Goal: Information Seeking & Learning: Learn about a topic

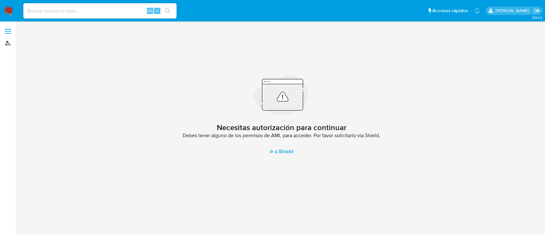
click at [6, 41] on link "Buscador de personas" at bounding box center [38, 43] width 76 height 10
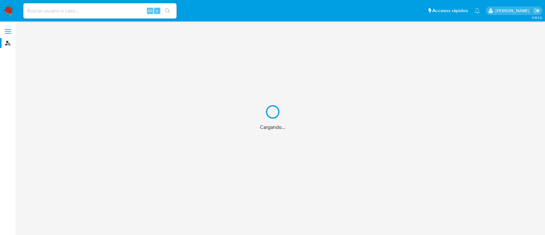
click at [81, 11] on div "Cargando..." at bounding box center [272, 117] width 545 height 235
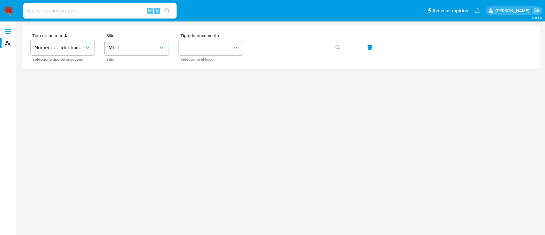
click at [81, 11] on input at bounding box center [99, 11] width 153 height 8
paste input "66386202"
type input "66386202"
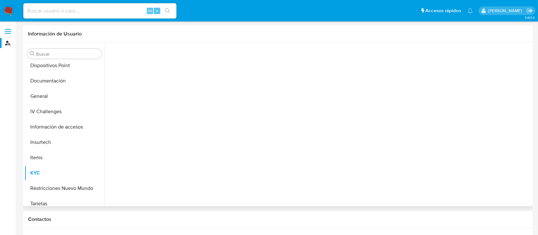
scroll to position [147, 0]
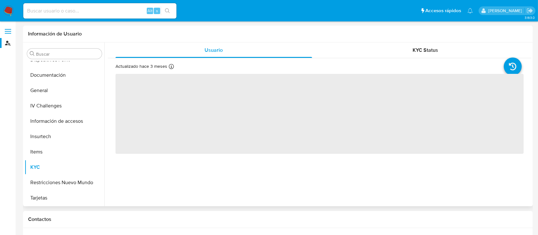
select select "10"
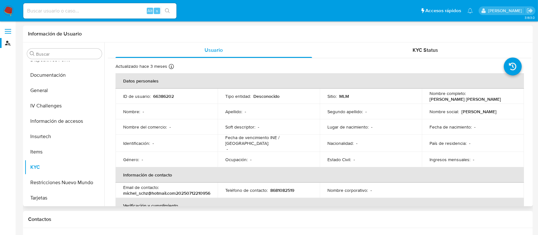
click at [9, 38] on link "Buscador de personas" at bounding box center [38, 43] width 76 height 10
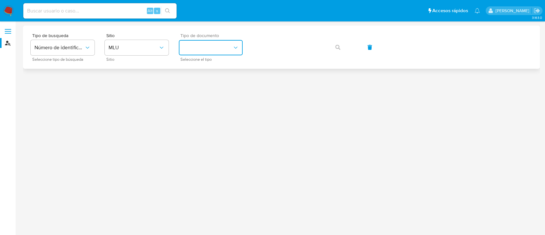
click at [217, 48] on button "identificationType" at bounding box center [211, 47] width 64 height 15
click at [220, 66] on div "CI CI" at bounding box center [209, 68] width 52 height 22
click at [339, 48] on icon "button" at bounding box center [337, 47] width 5 height 5
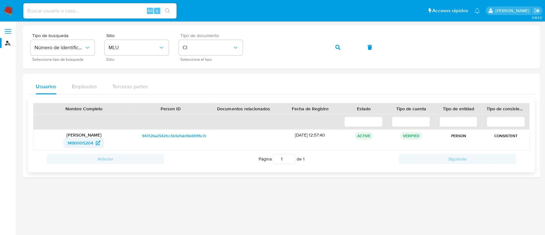
click at [84, 143] on span "1490005204" at bounding box center [80, 143] width 26 height 10
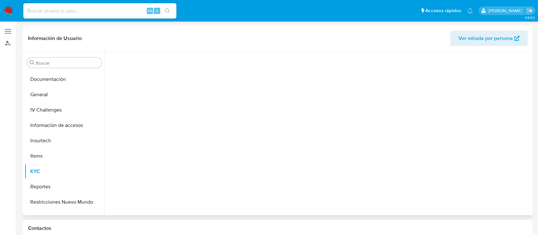
scroll to position [162, 0]
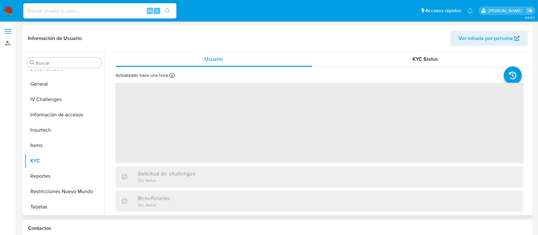
select select "10"
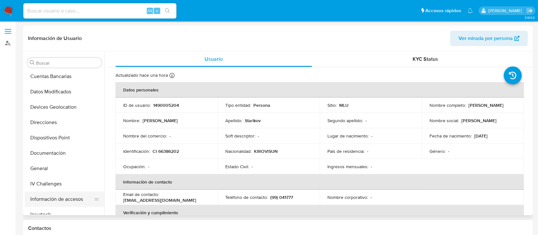
scroll to position [77, 0]
click at [57, 152] on button "Documentación" at bounding box center [62, 153] width 75 height 15
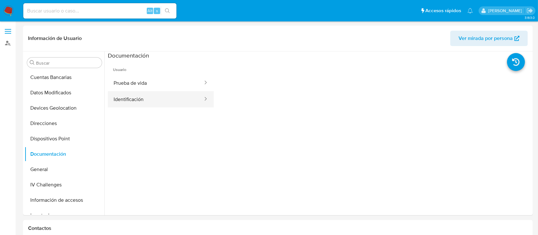
click at [154, 103] on button "Identificación" at bounding box center [156, 99] width 96 height 16
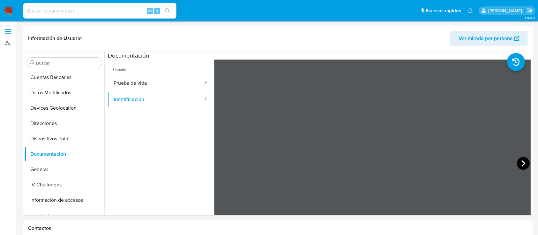
click at [519, 164] on icon at bounding box center [523, 163] width 13 height 13
click at [222, 161] on icon at bounding box center [221, 163] width 13 height 13
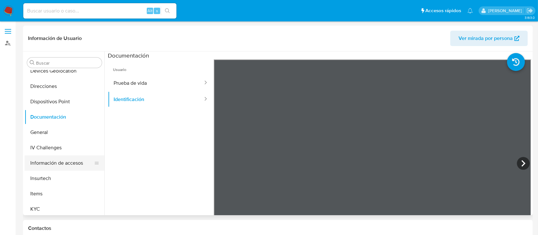
scroll to position [128, 0]
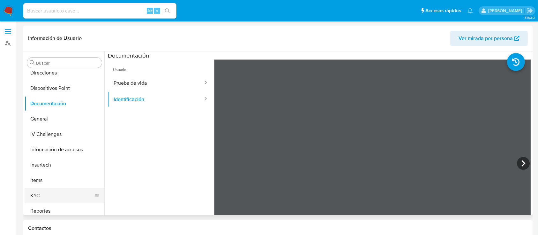
click at [37, 194] on button "KYC" at bounding box center [62, 195] width 75 height 15
